Goal: Download file/media

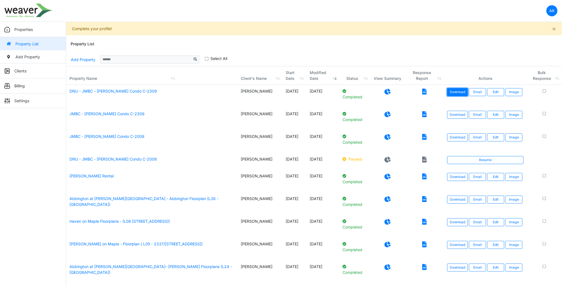
click at [454, 92] on link "Download" at bounding box center [458, 92] width 21 height 8
